Goal: Information Seeking & Learning: Check status

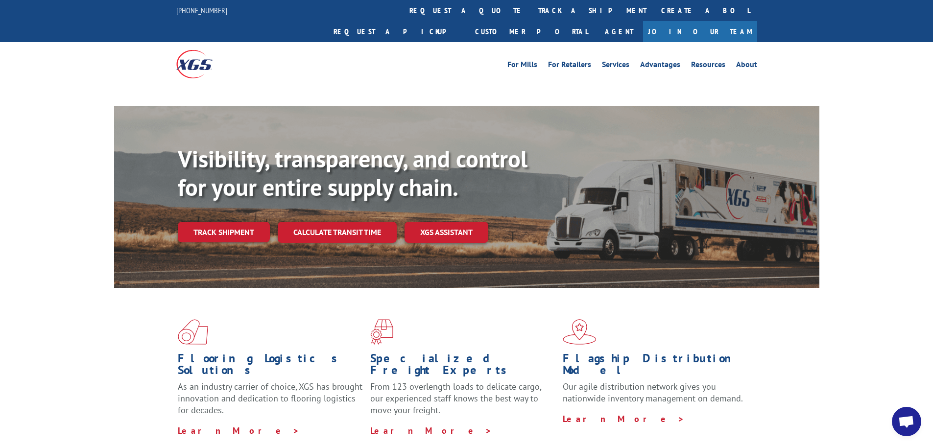
drag, startPoint x: 243, startPoint y: 215, endPoint x: 230, endPoint y: 216, distance: 13.4
click at [243, 222] on link "Track shipment" at bounding box center [224, 232] width 92 height 21
click at [209, 222] on link "Track shipment" at bounding box center [224, 232] width 92 height 21
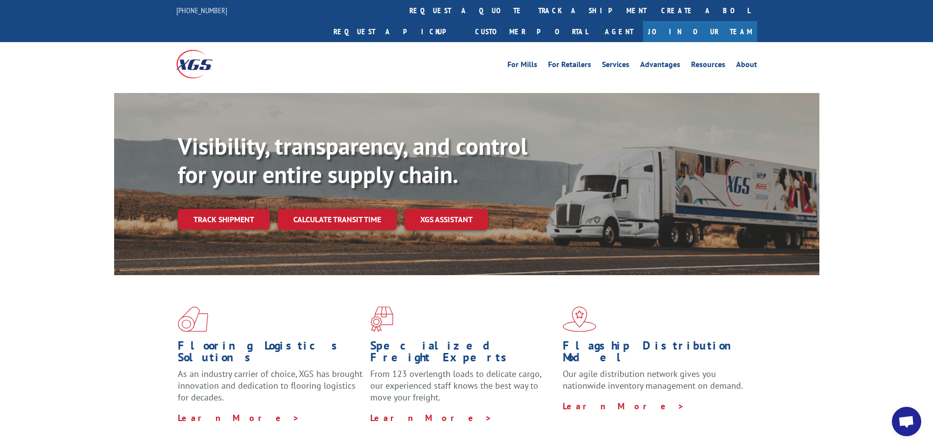
click at [216, 209] on link "Track shipment" at bounding box center [224, 219] width 92 height 21
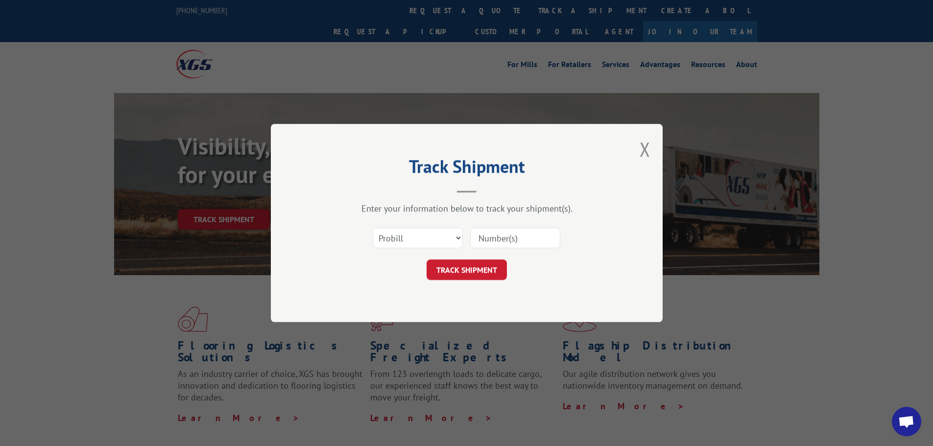
click at [514, 242] on input at bounding box center [515, 238] width 90 height 21
paste input "16987145"
type input "16987145"
click at [448, 271] on button "TRACK SHIPMENT" at bounding box center [467, 270] width 80 height 21
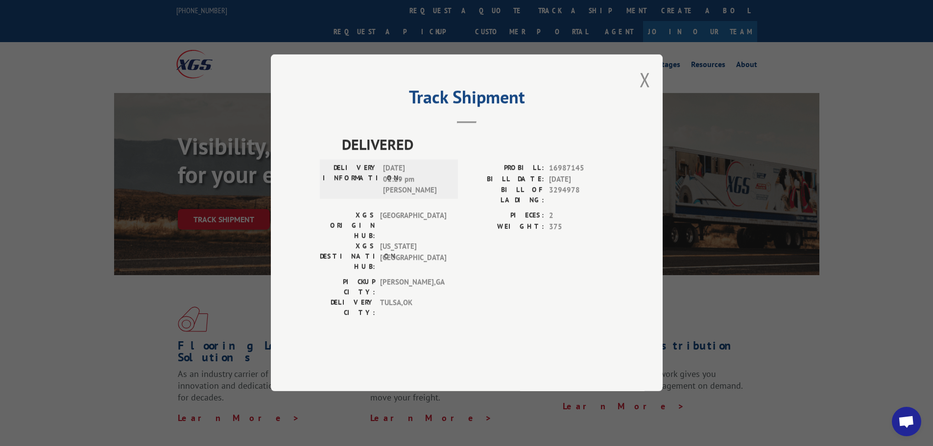
click at [109, 285] on div "Track Shipment DELIVERED DELIVERY INFORMATION: [DATE] 01:19 pm [PERSON_NAME]: 1…" at bounding box center [466, 223] width 933 height 446
drag, startPoint x: 814, startPoint y: 239, endPoint x: 818, endPoint y: 247, distance: 8.8
click at [816, 240] on div "Track Shipment DELIVERED DELIVERY INFORMATION: [DATE] 01:19 pm [PERSON_NAME]: 1…" at bounding box center [466, 223] width 933 height 446
click at [647, 93] on button "Close modal" at bounding box center [645, 80] width 11 height 26
